Goal: Information Seeking & Learning: Compare options

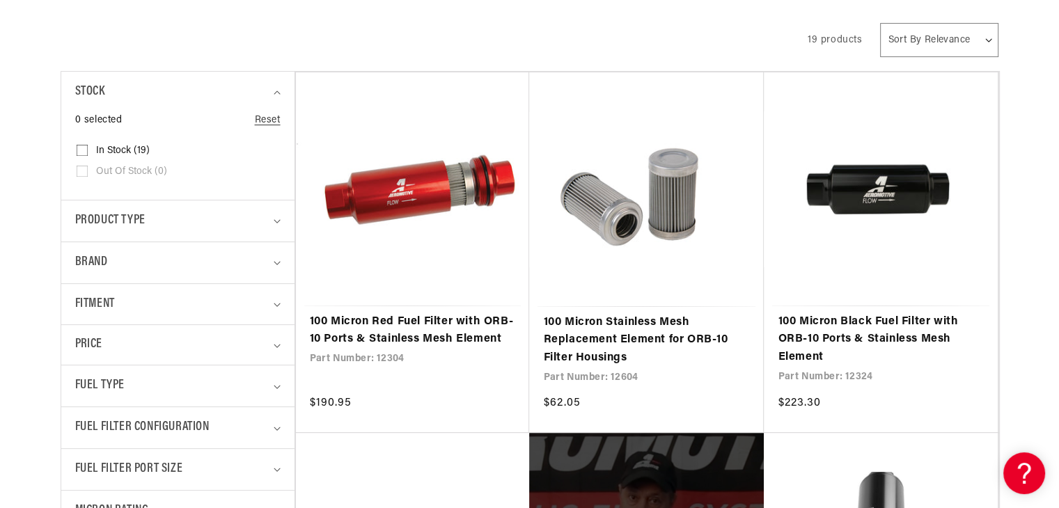
scroll to position [359, 0]
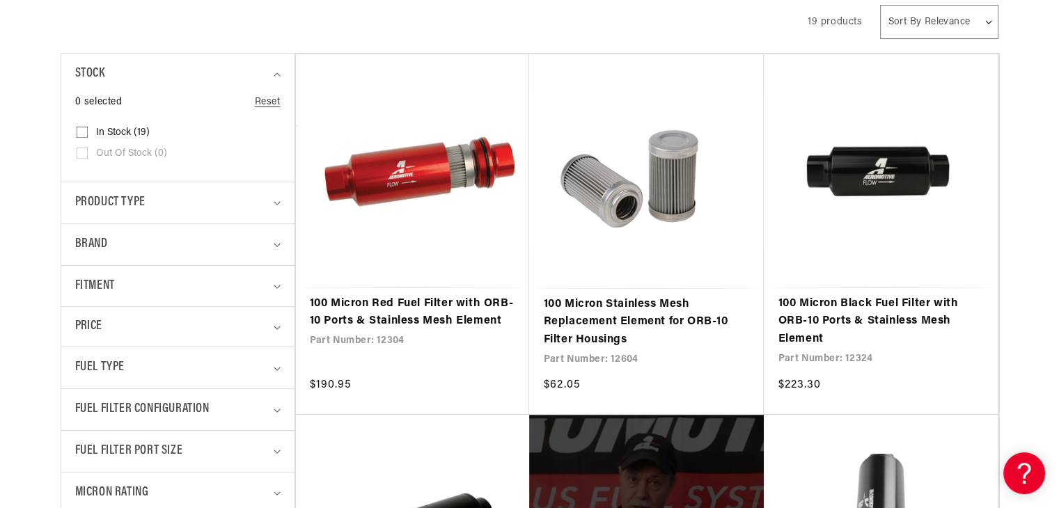
click at [826, 314] on link "100 Micron Black Fuel Filter with ORB-10 Ports & Stainless Mesh Element" at bounding box center [881, 322] width 206 height 54
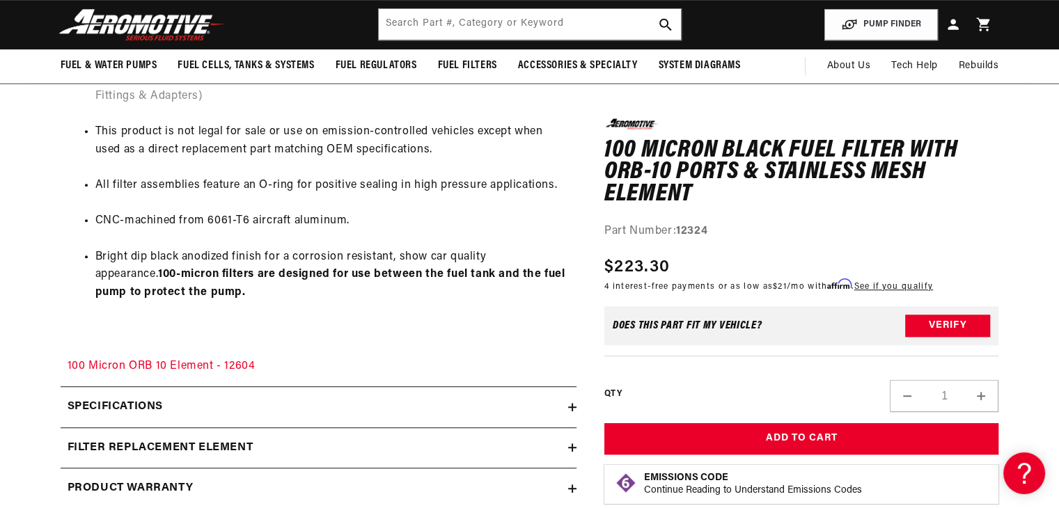
scroll to position [932, 0]
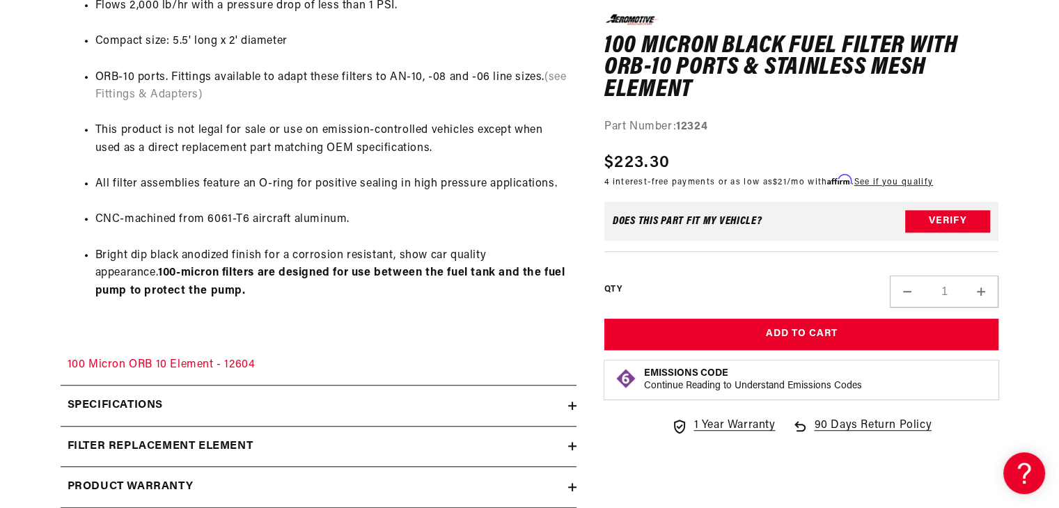
click at [693, 125] on strong "12324" at bounding box center [691, 126] width 31 height 11
copy strong "12324"
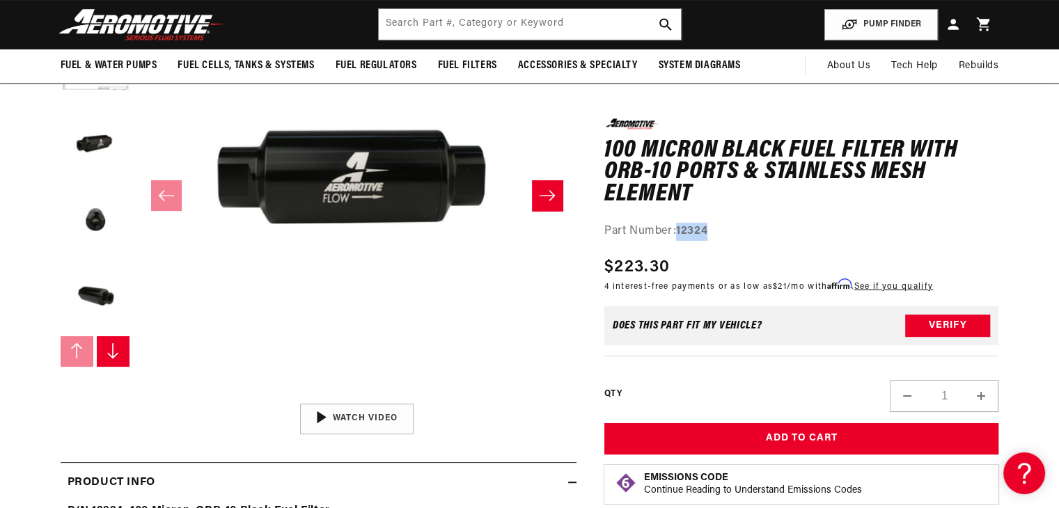
scroll to position [199, 0]
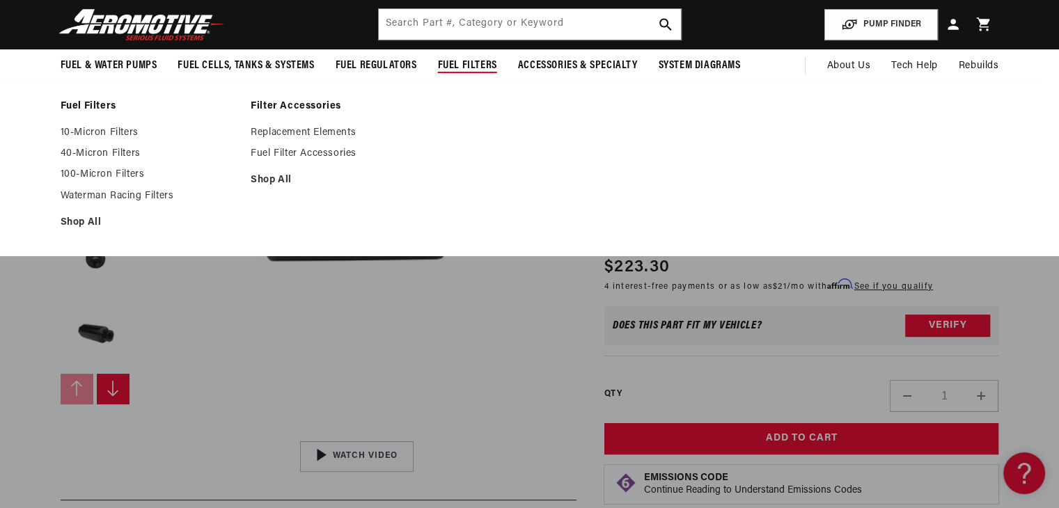
click at [111, 127] on link "10-Micron Filters" at bounding box center [149, 133] width 177 height 13
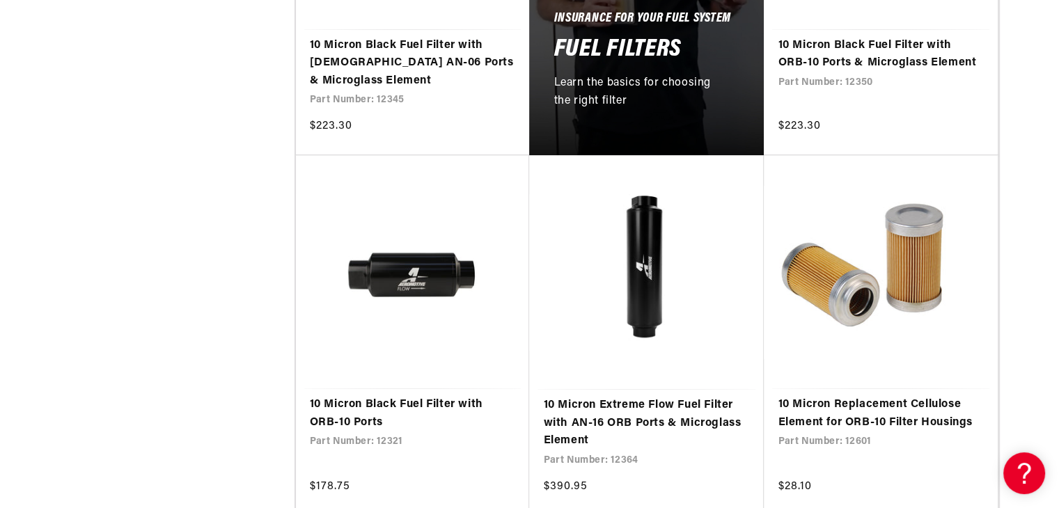
scroll to position [977, 0]
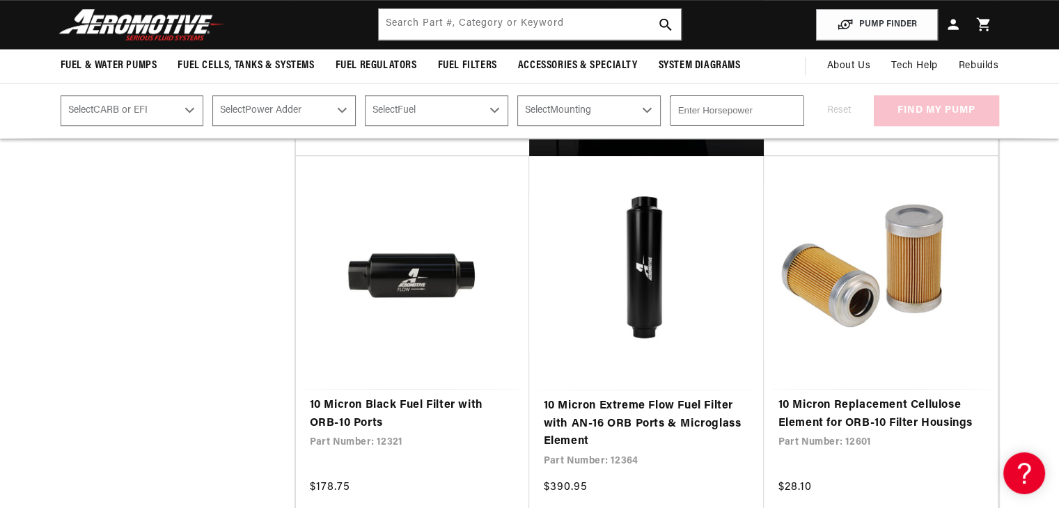
click at [409, 397] on link "10 Micron Black Fuel Filter with ORB-10 Ports" at bounding box center [413, 415] width 206 height 36
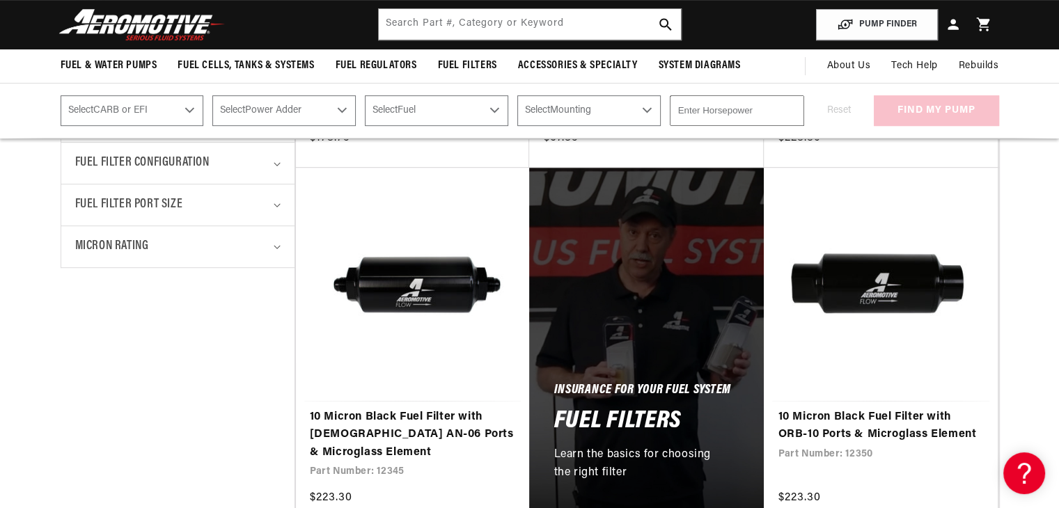
click at [909, 410] on link "10 Micron Black Fuel Filter with ORB-10 Ports & Microglass Element" at bounding box center [881, 427] width 206 height 36
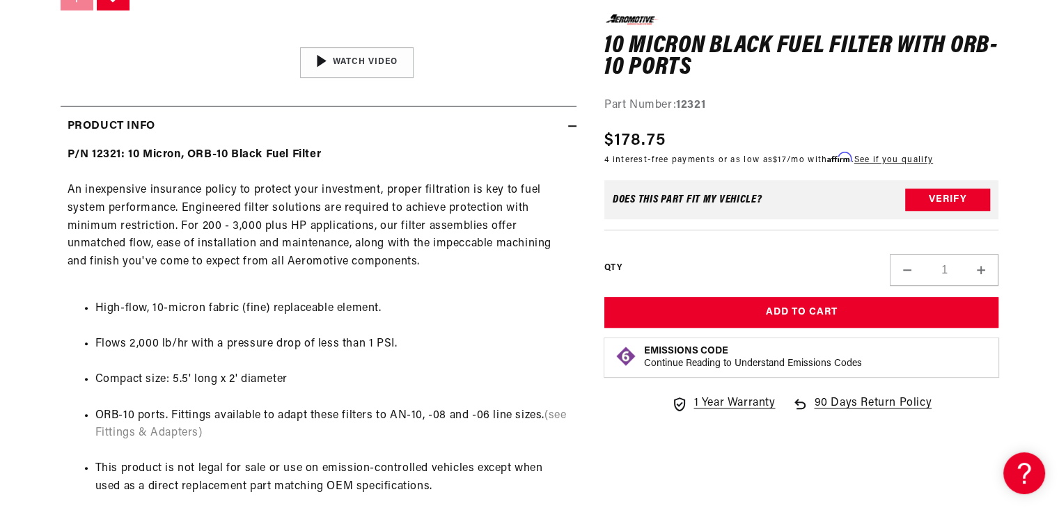
scroll to position [593, 0]
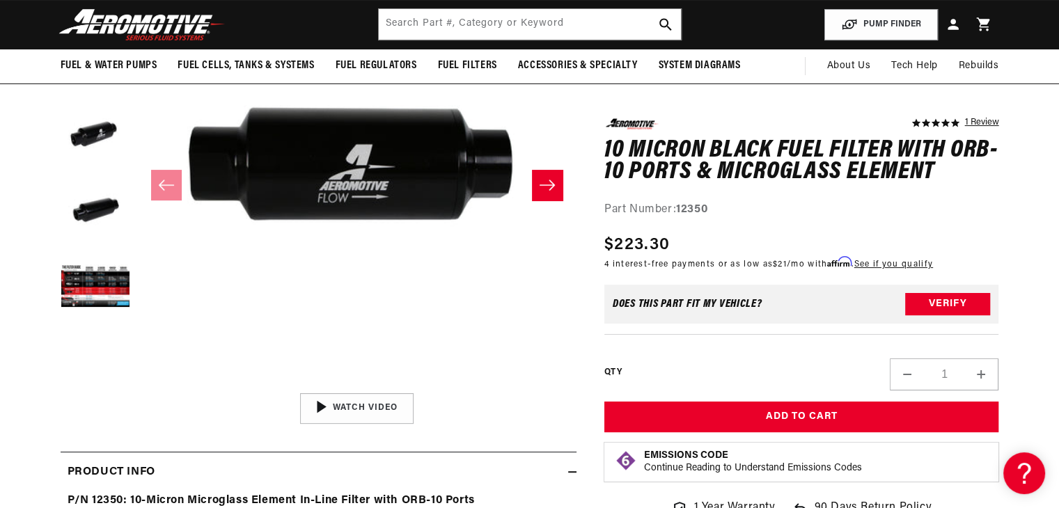
scroll to position [233, 0]
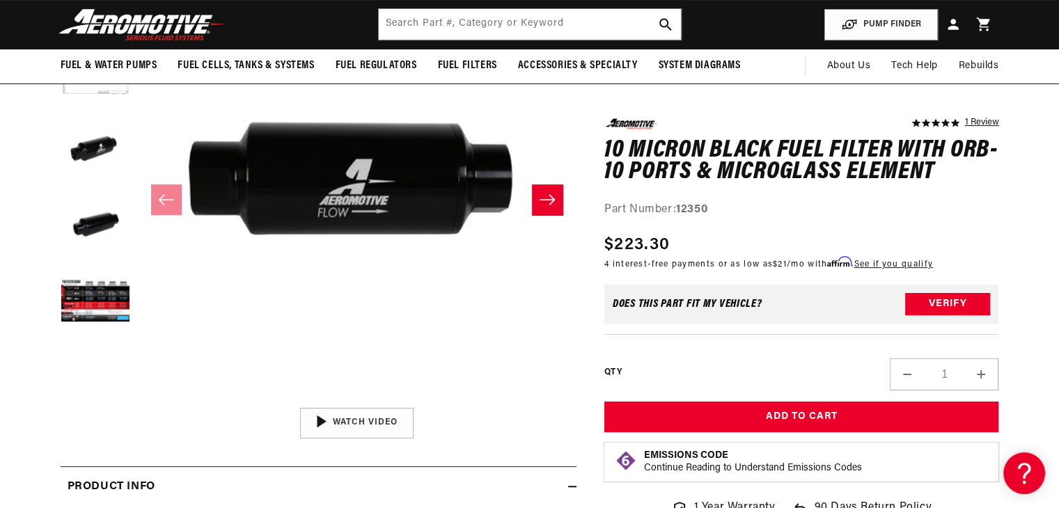
click at [549, 197] on icon "Slide right" at bounding box center [547, 200] width 17 height 14
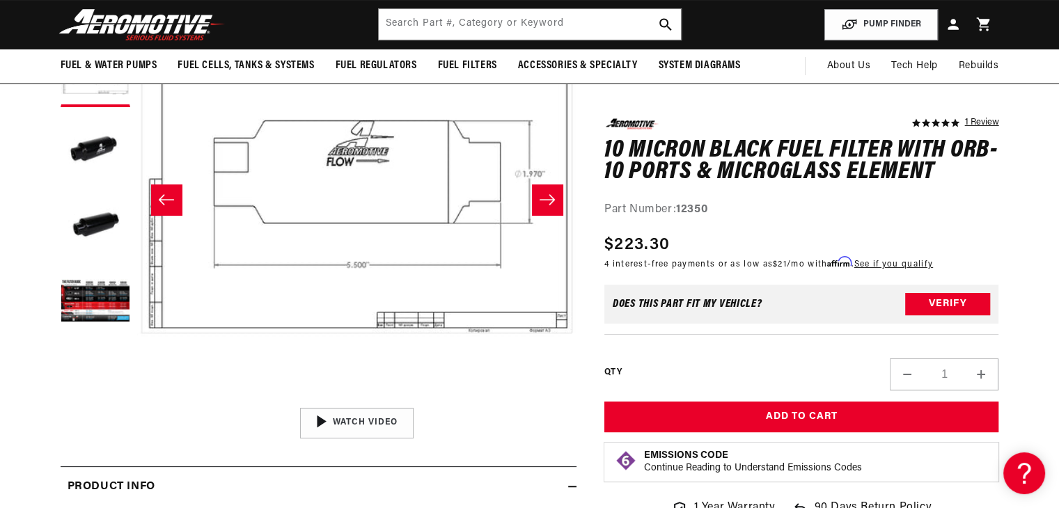
click at [549, 197] on icon "Slide right" at bounding box center [547, 200] width 17 height 14
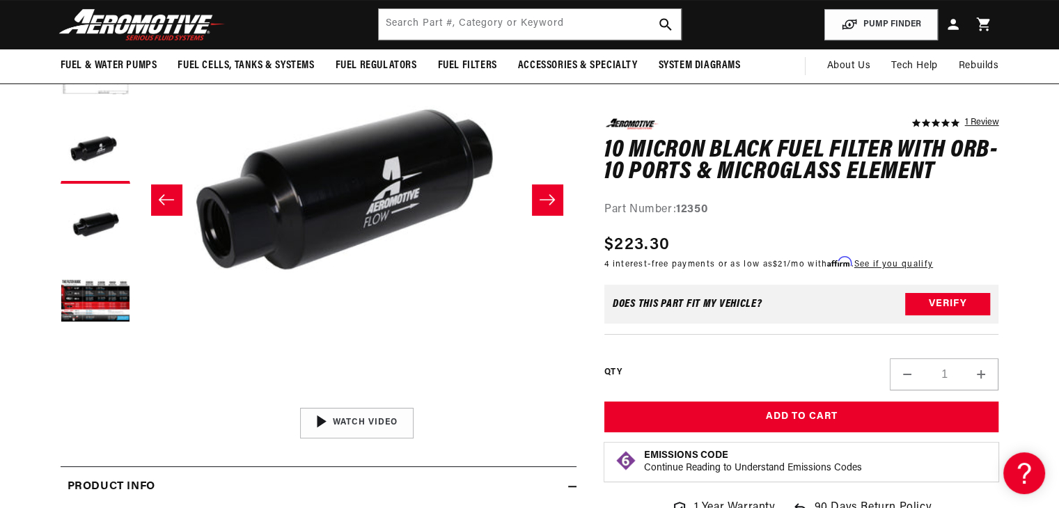
click at [549, 197] on icon "Slide right" at bounding box center [547, 200] width 17 height 14
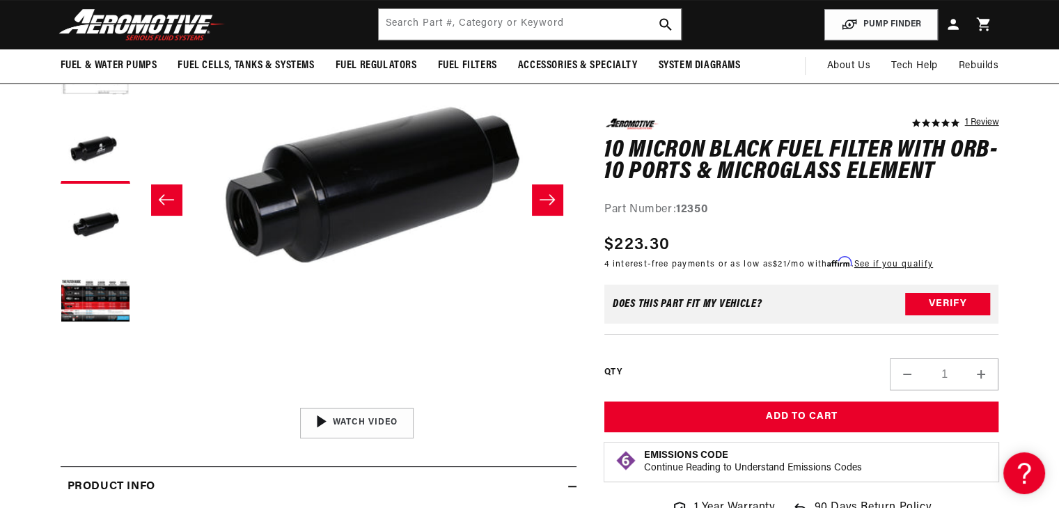
scroll to position [0, 1319]
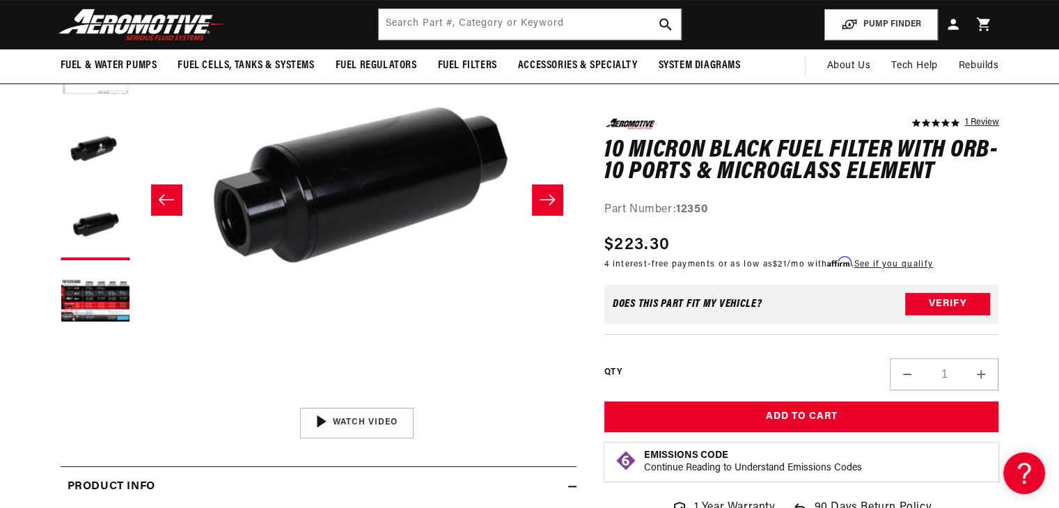
click at [549, 197] on icon "Slide right" at bounding box center [547, 200] width 17 height 14
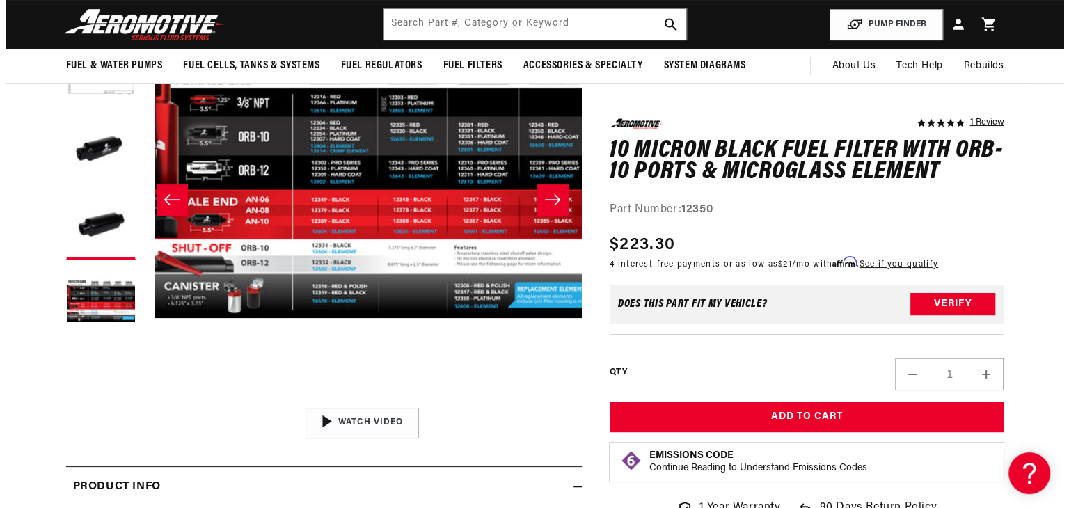
scroll to position [0, 1758]
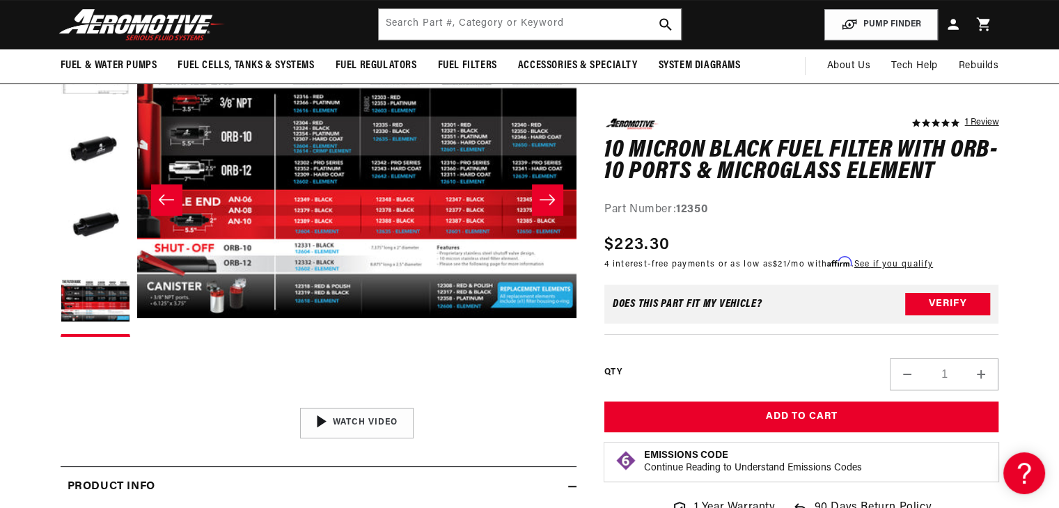
click at [137, 401] on button "Open media 5 in modal" at bounding box center [137, 401] width 0 height 0
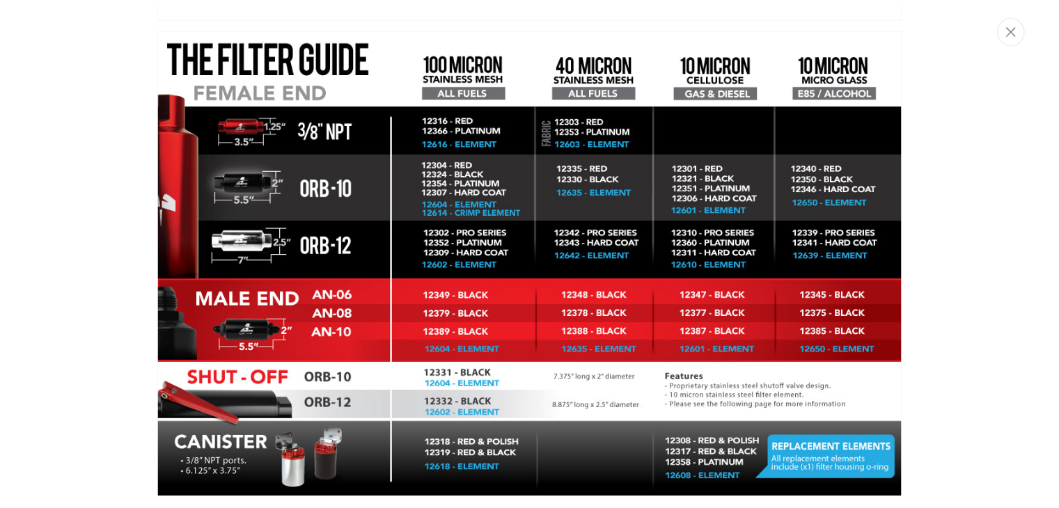
scroll to position [2073, 0]
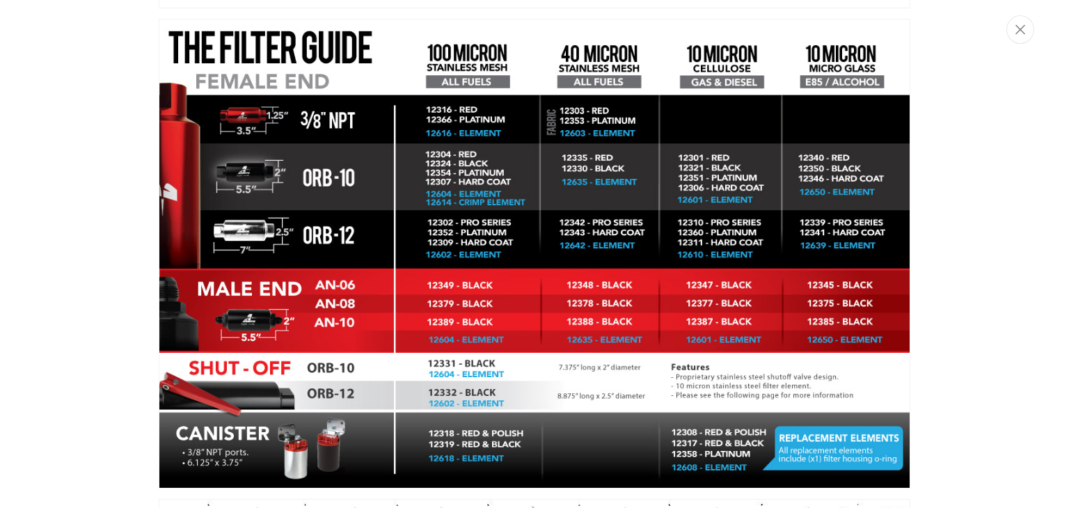
click at [445, 164] on img "Media gallery" at bounding box center [535, 254] width 752 height 470
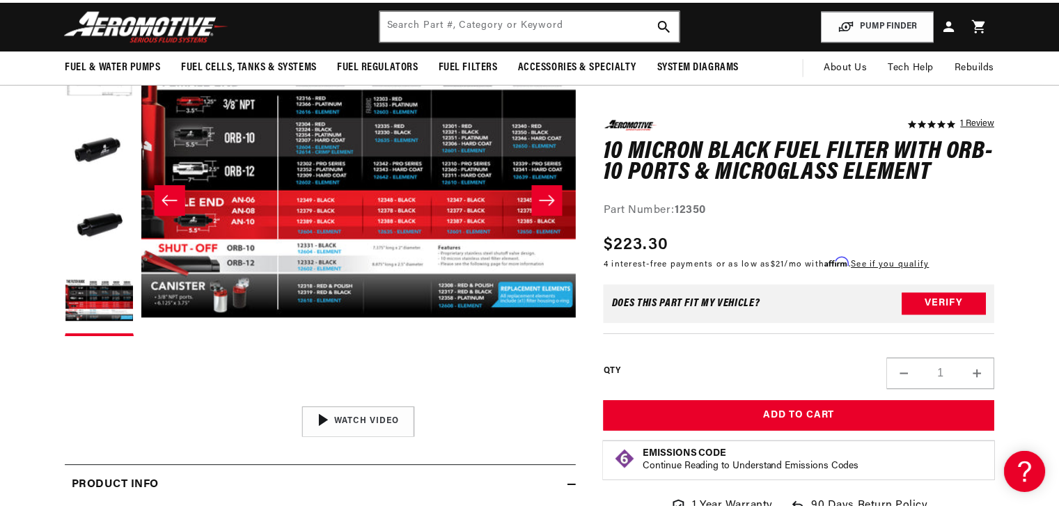
scroll to position [0, 1758]
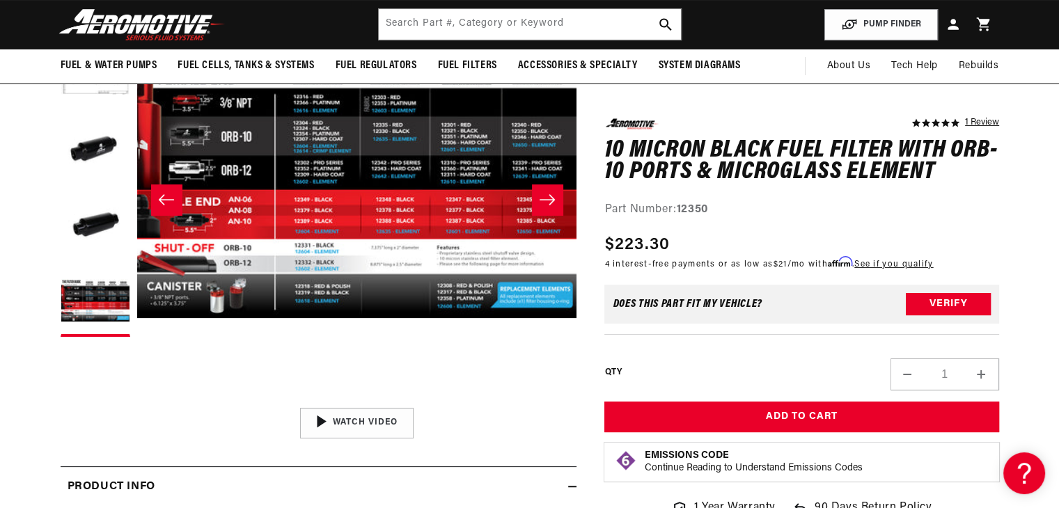
click at [137, 401] on button "Open media 5 in modal" at bounding box center [137, 401] width 0 height 0
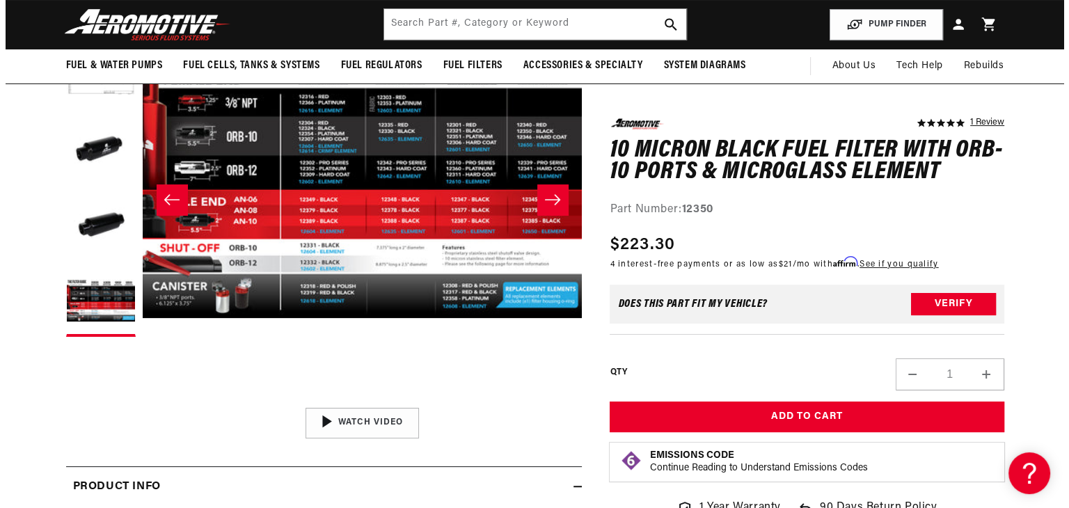
scroll to position [2072, 0]
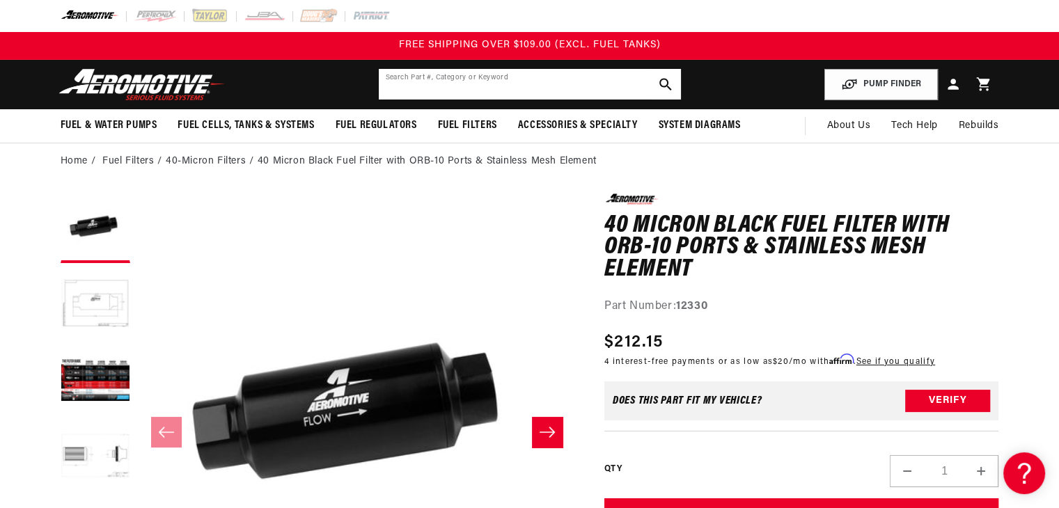
click at [568, 81] on input "text" at bounding box center [530, 84] width 302 height 31
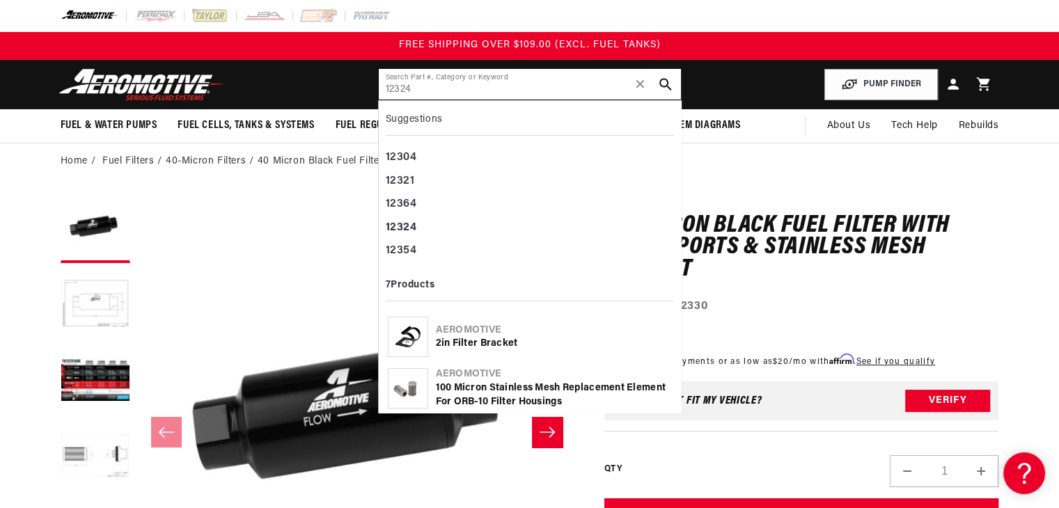
type input "12324"
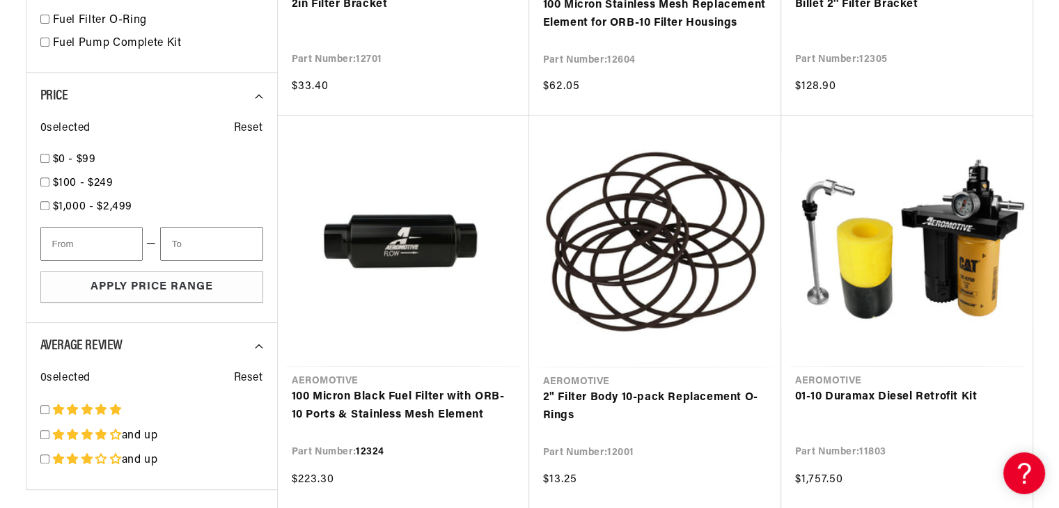
scroll to position [598, 0]
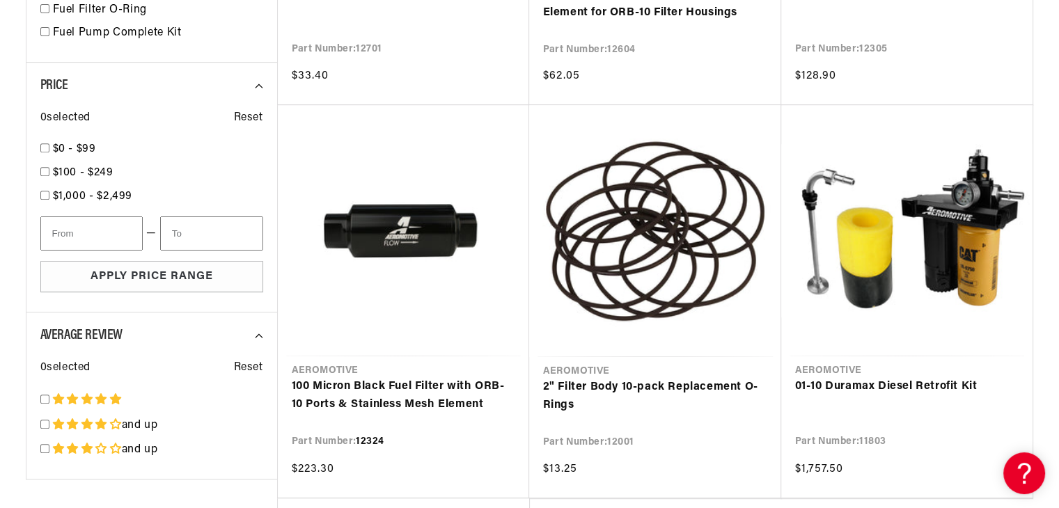
click at [393, 391] on link "100 Micron Black Fuel Filter with ORB-10 Ports & Stainless Mesh Element" at bounding box center [403, 396] width 223 height 36
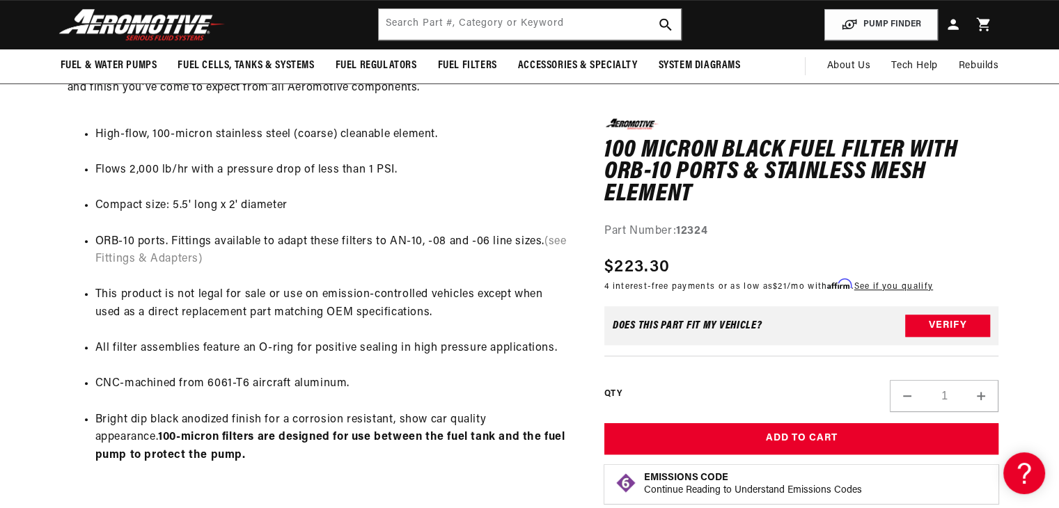
scroll to position [766, 0]
